Goal: Communication & Community: Participate in discussion

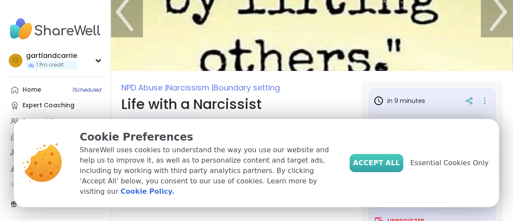
click at [390, 167] on span "Accept All" at bounding box center [376, 163] width 47 height 10
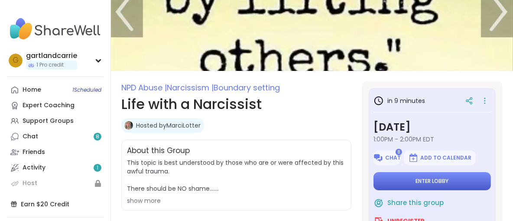
click at [422, 182] on span "Enter lobby" at bounding box center [432, 181] width 33 height 7
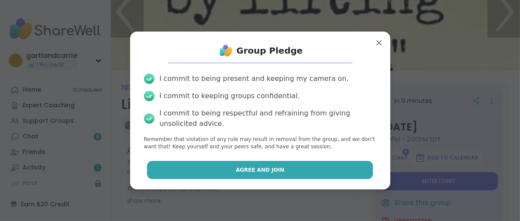
click at [249, 169] on span "Agree and Join" at bounding box center [260, 170] width 49 height 8
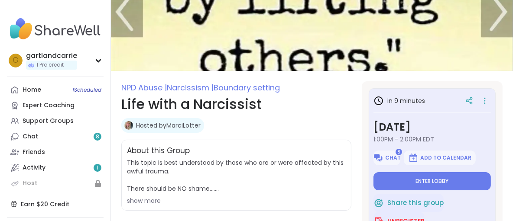
type textarea "*"
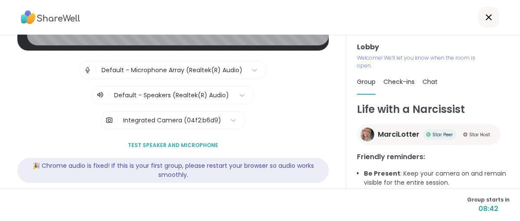
scroll to position [172, 0]
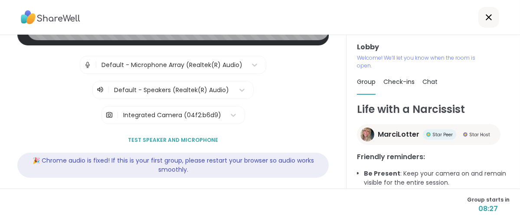
click at [169, 163] on div "🎉 Chrome audio is fixed! If this is your first group, please restart your brows…" at bounding box center [172, 165] width 311 height 25
click at [166, 137] on span "Test speaker and microphone" at bounding box center [173, 141] width 90 height 8
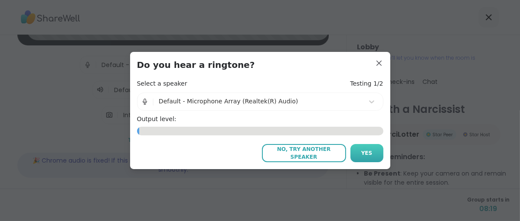
click at [363, 154] on span "Yes" at bounding box center [366, 154] width 11 height 8
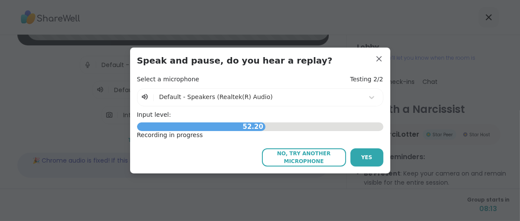
click at [363, 154] on span "Yes" at bounding box center [366, 158] width 11 height 8
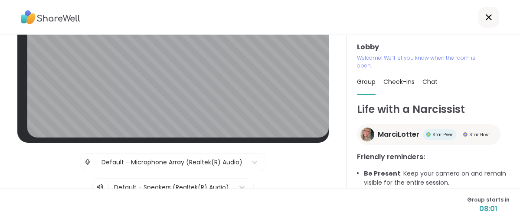
scroll to position [0, 0]
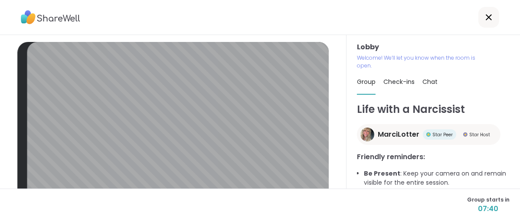
click at [331, 143] on div "Lobby | Default - Microphone Array (Realtek(R) Audio) | Default - Speakers (Rea…" at bounding box center [173, 112] width 346 height 154
click at [0, 88] on div "Lobby | Default - Microphone Array (Realtek(R) Audio) | Default - Speakers (Rea…" at bounding box center [173, 112] width 346 height 154
click at [331, 143] on div "Lobby | Default - Microphone Array (Realtek(R) Audio) | Default - Speakers (Rea…" at bounding box center [173, 112] width 346 height 154
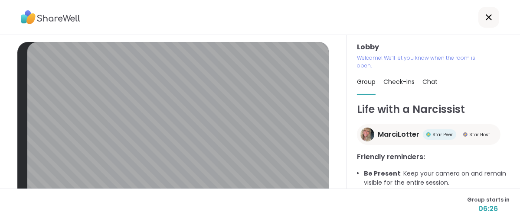
click at [331, 143] on div "Lobby | Default - Microphone Array (Realtek(R) Audio) | Default - Speakers (Rea…" at bounding box center [173, 112] width 346 height 154
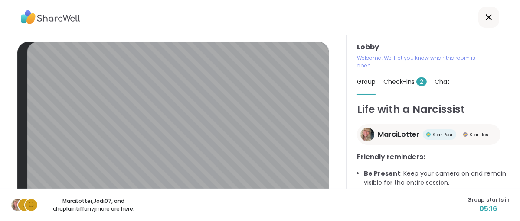
click at [331, 143] on div "Lobby | Default - Microphone Array (Realtek(R) Audio) | Default - Speakers (Rea…" at bounding box center [173, 112] width 346 height 154
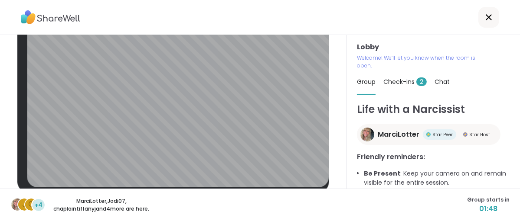
scroll to position [24, 0]
click at [331, 143] on div "Lobby | Default - Microphone Array (Realtek(R) Audio) | Default - Speakers (Rea…" at bounding box center [173, 112] width 346 height 154
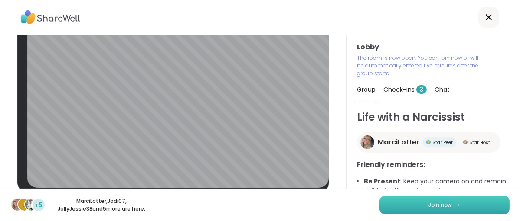
click at [433, 208] on span "Join now" at bounding box center [440, 206] width 24 height 8
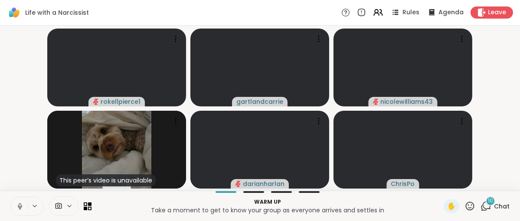
click at [17, 206] on icon at bounding box center [20, 207] width 8 height 8
click at [15, 166] on video-player-container "rokellpierce1 gartlandcarrie nicolewilliams43 This peer’s video is unavailable …" at bounding box center [259, 108] width 509 height 159
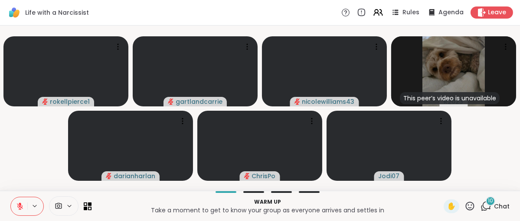
click at [15, 166] on video-player-container "rokellpierce1 gartlandcarrie nicolewilliams43 This peer’s video is unavailable …" at bounding box center [259, 108] width 509 height 159
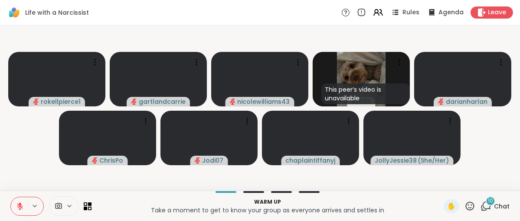
click at [15, 166] on video-player-container "rokellpierce1 gartlandcarrie nicolewilliams43 This peer’s video is unavailable …" at bounding box center [259, 108] width 509 height 159
click at [17, 208] on icon at bounding box center [20, 207] width 8 height 8
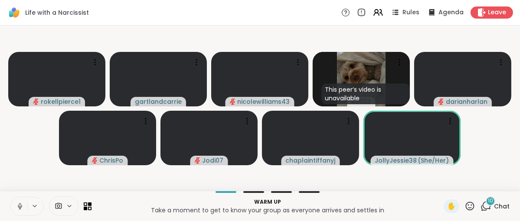
click at [505, 168] on video-player-container "rokellpierce1 gartlandcarrie nicolewilliams43 This peer’s video is unavailable …" at bounding box center [259, 108] width 509 height 159
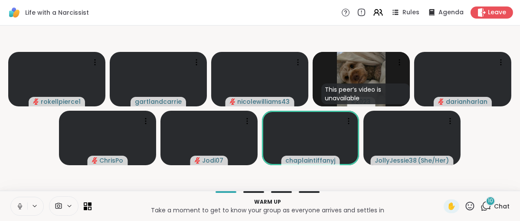
click at [505, 168] on video-player-container "rokellpierce1 gartlandcarrie nicolewilliams43 This peer’s video is unavailable …" at bounding box center [259, 108] width 509 height 159
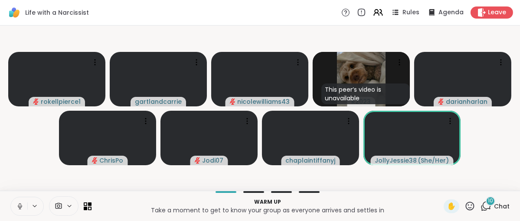
click at [505, 168] on video-player-container "rokellpierce1 gartlandcarrie nicolewilliams43 This peer’s video is unavailable …" at bounding box center [259, 108] width 509 height 159
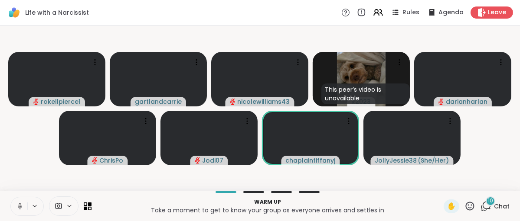
click at [505, 168] on video-player-container "rokellpierce1 gartlandcarrie nicolewilliams43 This peer’s video is unavailable …" at bounding box center [259, 108] width 509 height 159
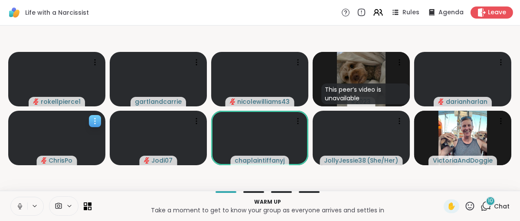
click at [49, 163] on span "ChrisPo" at bounding box center [61, 160] width 24 height 9
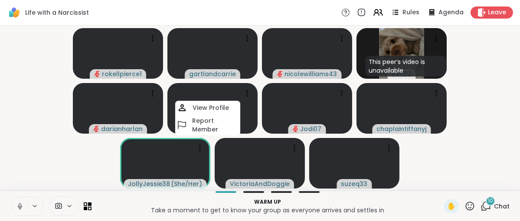
click at [22, 183] on video-player-container "rokellpierce1 gartlandcarrie nicolewilliams43 This peer’s video is unavailable …" at bounding box center [259, 108] width 509 height 159
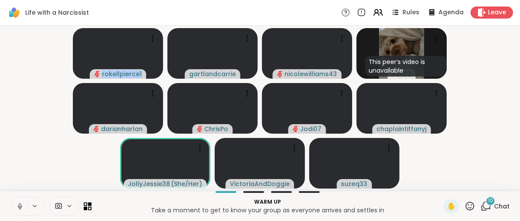
click at [22, 183] on video-player-container "rokellpierce1 gartlandcarrie nicolewilliams43 This peer’s video is unavailable …" at bounding box center [259, 108] width 509 height 159
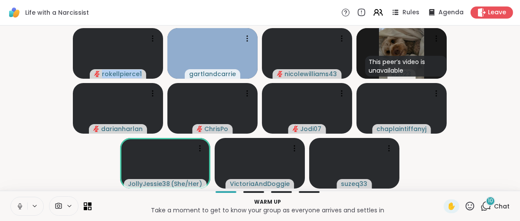
click at [22, 183] on video-player-container "rokellpierce1 gartlandcarrie nicolewilliams43 This peer’s video is unavailable …" at bounding box center [259, 108] width 509 height 159
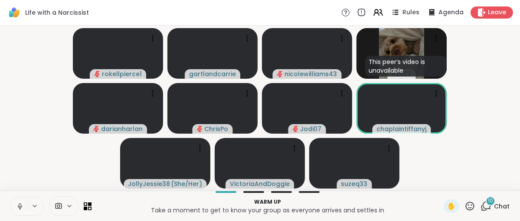
click at [22, 183] on video-player-container "rokellpierce1 gartlandcarrie nicolewilliams43 This peer’s video is unavailable …" at bounding box center [259, 108] width 509 height 159
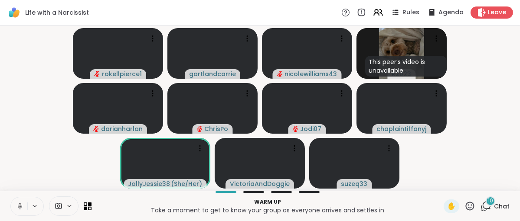
click at [488, 204] on span "10" at bounding box center [490, 201] width 5 height 7
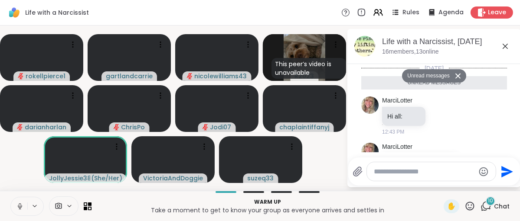
scroll to position [1017, 0]
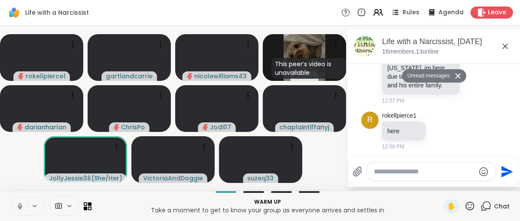
click at [484, 204] on icon at bounding box center [486, 206] width 8 height 8
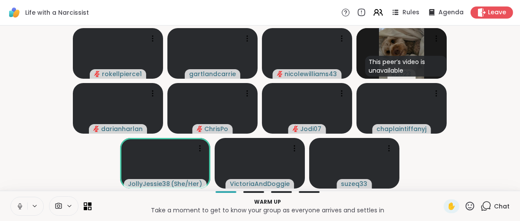
click at [483, 205] on icon at bounding box center [485, 206] width 11 height 11
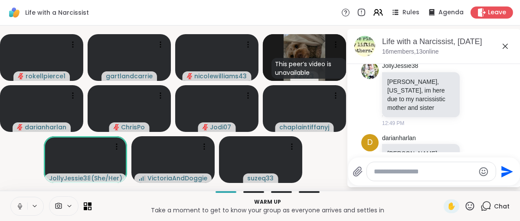
scroll to position [888, 0]
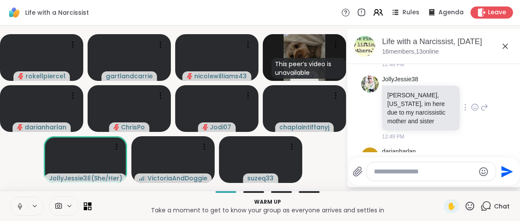
click at [491, 92] on div "JollyJessie38 [PERSON_NAME], [US_STATE], im here due to my narcissistic mother …" at bounding box center [434, 108] width 146 height 72
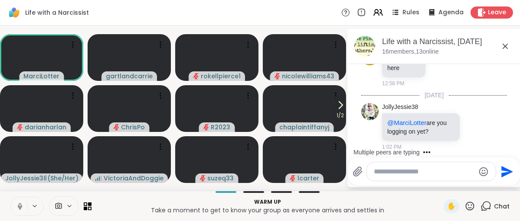
scroll to position [1131, 0]
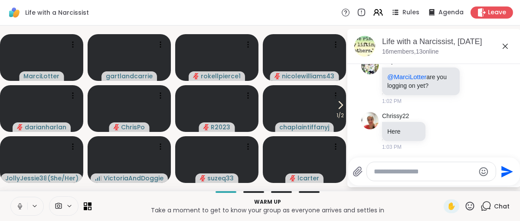
click at [20, 207] on icon at bounding box center [20, 206] width 2 height 4
click at [20, 207] on icon at bounding box center [20, 207] width 6 height 6
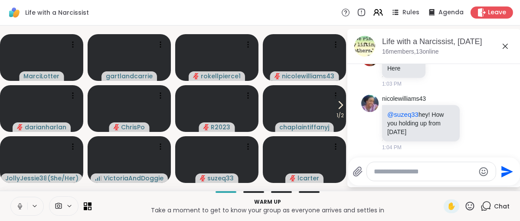
click at [488, 33] on div "Life with a Narcissist, [DATE] members, 13 online" at bounding box center [433, 46] width 173 height 35
click at [20, 206] on icon at bounding box center [20, 207] width 8 height 8
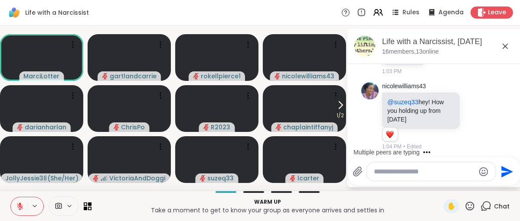
scroll to position [1253, 0]
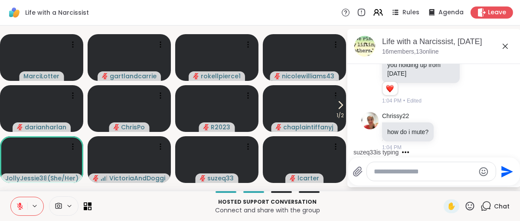
click at [20, 206] on icon at bounding box center [20, 207] width 6 height 6
click at [20, 206] on icon at bounding box center [20, 207] width 8 height 8
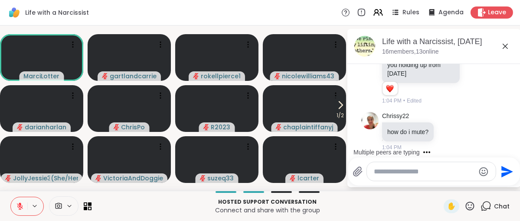
scroll to position [1298, 0]
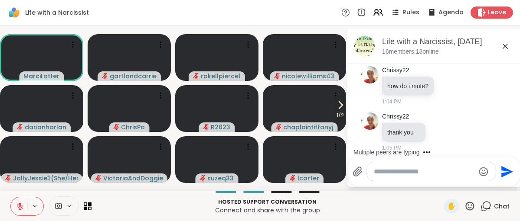
click at [20, 206] on icon at bounding box center [20, 207] width 6 height 6
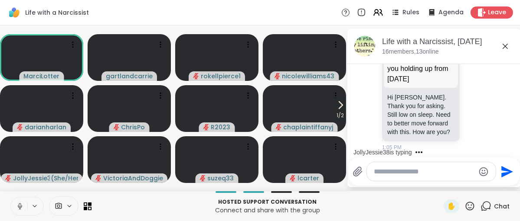
click at [20, 206] on icon at bounding box center [20, 207] width 8 height 8
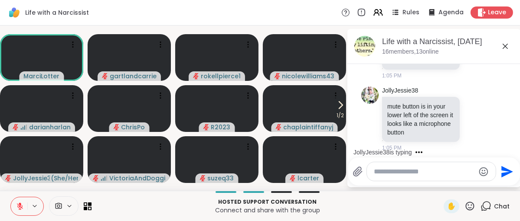
click at [20, 206] on icon at bounding box center [20, 207] width 6 height 6
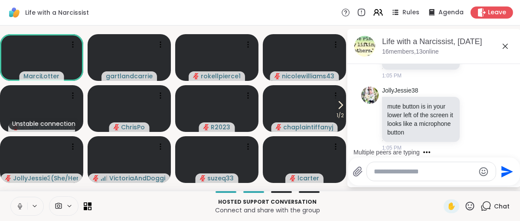
click at [20, 206] on icon at bounding box center [20, 207] width 8 height 8
click at [20, 206] on icon at bounding box center [20, 207] width 6 height 6
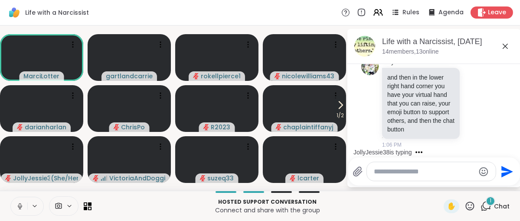
scroll to position [1713, 0]
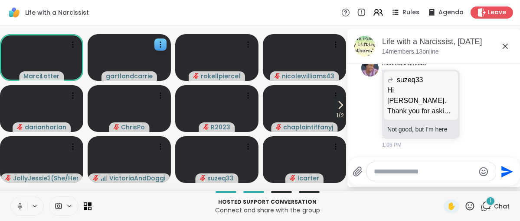
drag, startPoint x: 20, startPoint y: 206, endPoint x: 91, endPoint y: 69, distance: 154.7
click at [91, 69] on video at bounding box center [129, 57] width 83 height 47
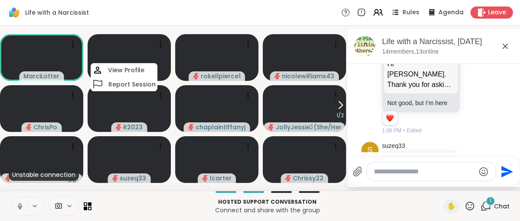
scroll to position [1829, 0]
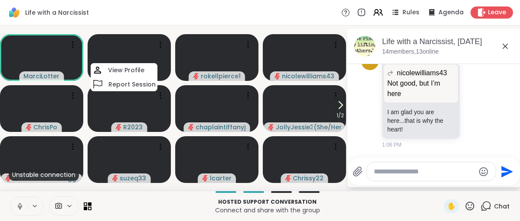
click at [20, 209] on icon at bounding box center [20, 209] width 0 height 2
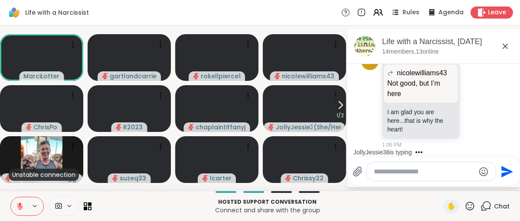
click at [504, 46] on icon at bounding box center [504, 46] width 5 height 5
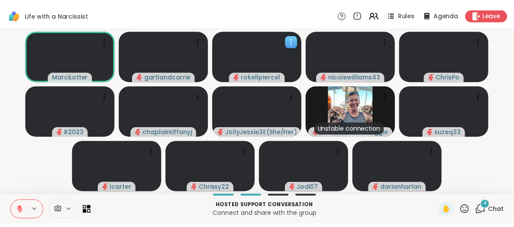
scroll to position [0, 2]
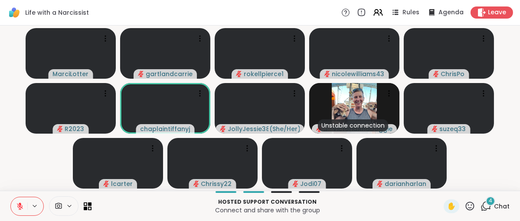
click at [127, 214] on p "Connect and share with the group" at bounding box center [268, 210] width 342 height 9
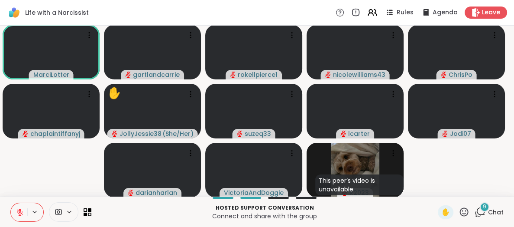
click at [15, 219] on button at bounding box center [19, 212] width 16 height 18
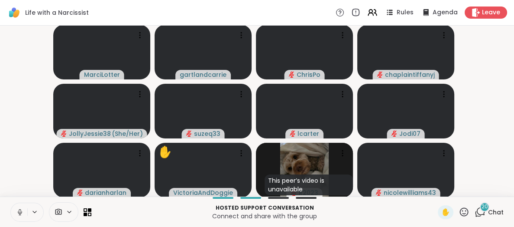
click at [19, 212] on icon at bounding box center [20, 211] width 2 height 4
click at [18, 212] on icon at bounding box center [20, 212] width 6 height 6
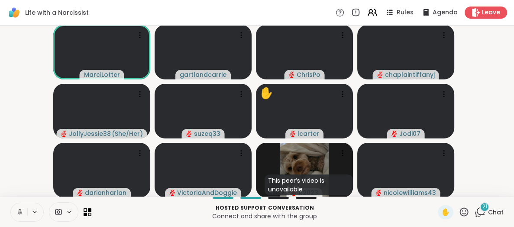
click at [19, 212] on icon at bounding box center [20, 211] width 2 height 4
click at [19, 213] on icon at bounding box center [20, 212] width 6 height 6
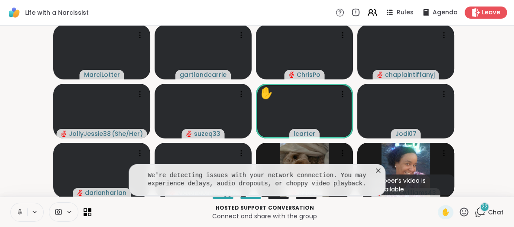
click at [376, 169] on icon at bounding box center [378, 170] width 4 height 4
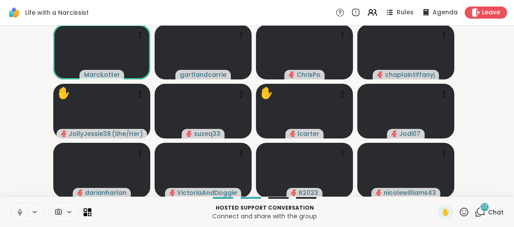
click at [20, 213] on icon at bounding box center [20, 214] width 0 height 2
click at [18, 212] on icon at bounding box center [20, 212] width 6 height 6
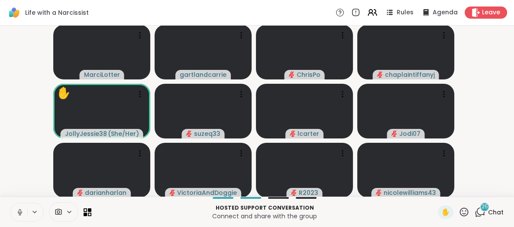
click at [19, 212] on icon at bounding box center [20, 211] width 2 height 4
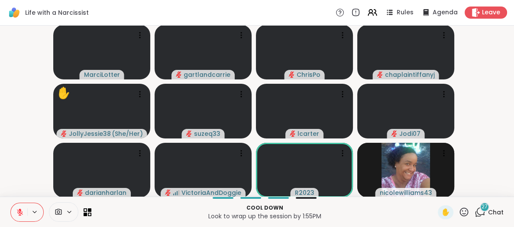
click at [16, 213] on icon at bounding box center [20, 212] width 8 height 8
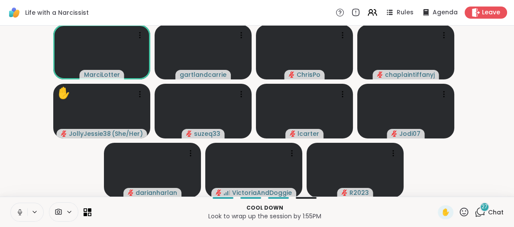
click at [19, 212] on icon at bounding box center [20, 211] width 2 height 4
click at [16, 213] on icon at bounding box center [20, 212] width 8 height 8
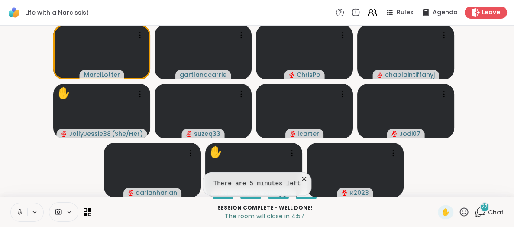
click at [19, 212] on icon at bounding box center [20, 211] width 2 height 4
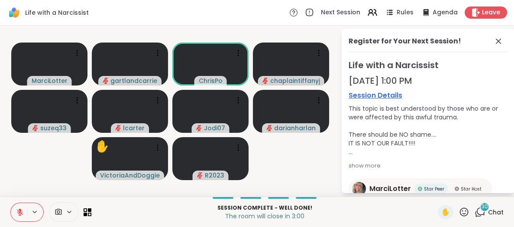
click at [20, 185] on video-player-container "[PERSON_NAME] ChrisPo chaplaintiffanyj suzeq33 lcarter Jodi07 darianharlan ✋ Vi…" at bounding box center [170, 111] width 331 height 164
click at [18, 212] on icon at bounding box center [20, 212] width 6 height 6
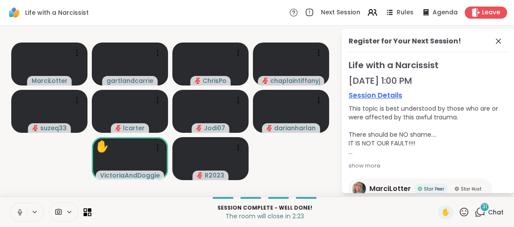
click at [20, 211] on icon at bounding box center [20, 212] width 8 height 8
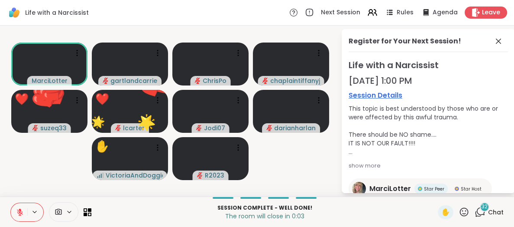
click at [488, 211] on span "Chat" at bounding box center [496, 212] width 16 height 9
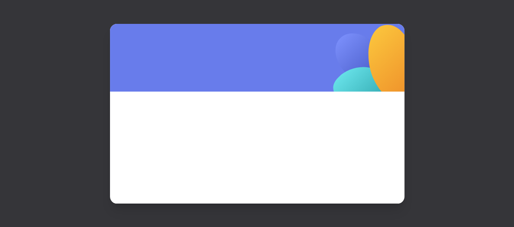
scroll to position [0, 0]
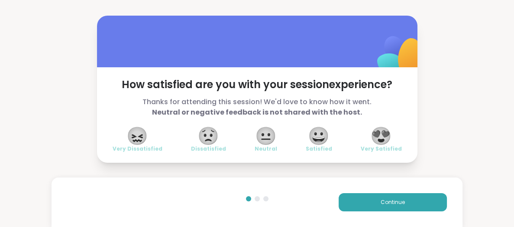
drag, startPoint x: 83, startPoint y: 220, endPoint x: -3, endPoint y: 52, distance: 189.2
click at [0, 52] on html "How satisfied are you with your session experience? Thanks for attending this s…" at bounding box center [257, 113] width 514 height 227
